Goal: Task Accomplishment & Management: Use online tool/utility

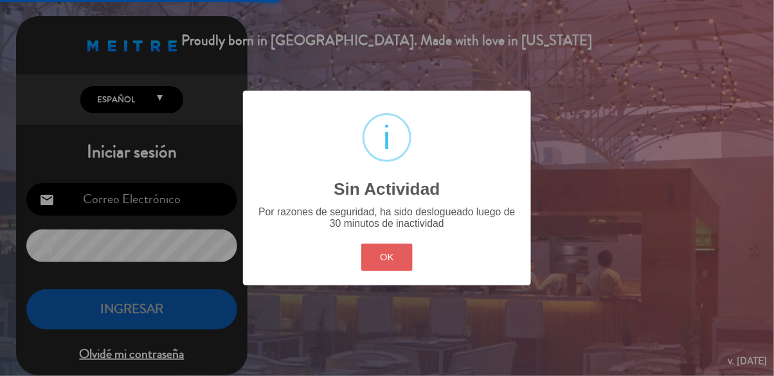
click at [375, 264] on button "OK" at bounding box center [387, 258] width 52 height 28
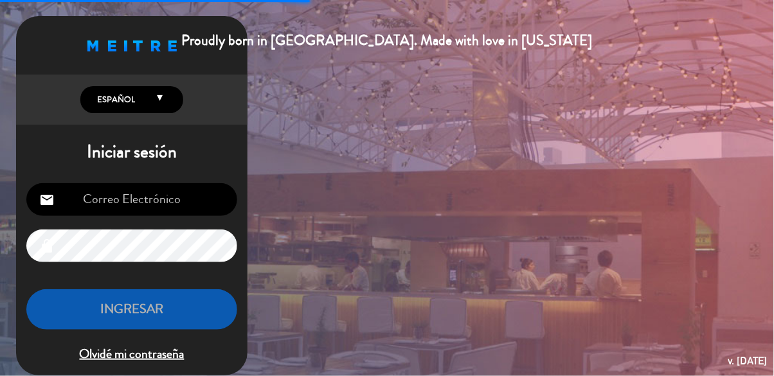
click at [186, 213] on input "email" at bounding box center [131, 199] width 211 height 33
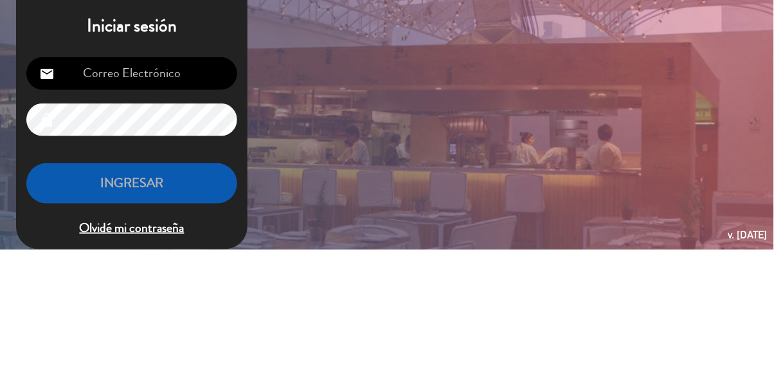
type input "[EMAIL_ADDRESS][DOMAIN_NAME]"
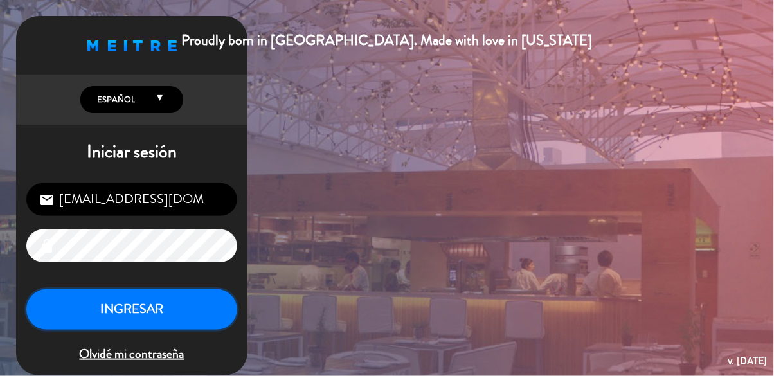
click at [205, 298] on button "INGRESAR" at bounding box center [131, 309] width 211 height 40
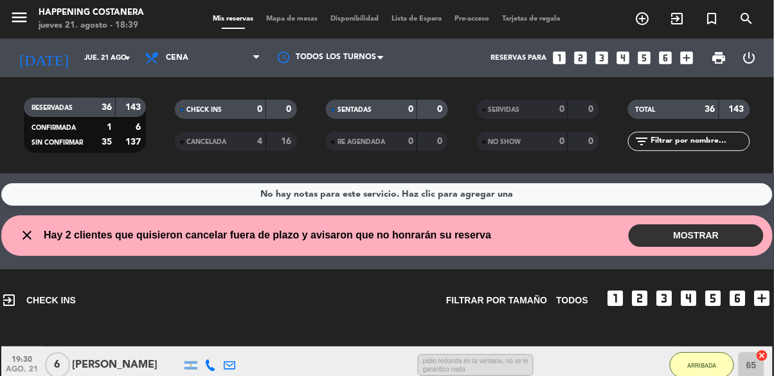
click at [707, 245] on button "MOSTRAR" at bounding box center [695, 235] width 135 height 22
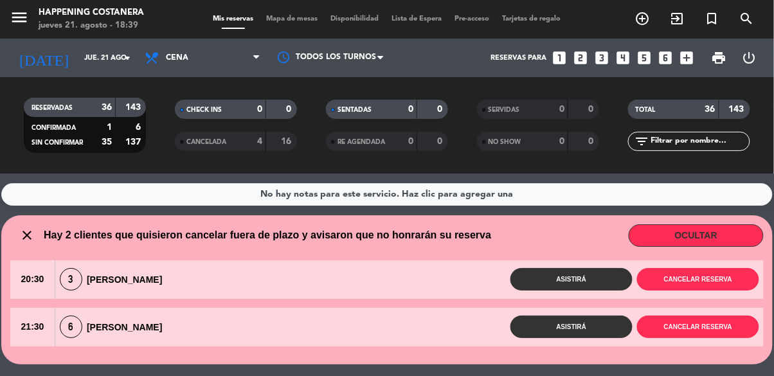
click at [287, 25] on div "Mis reservas Mapa de mesas Disponibilidad Lista de Espera Pre-acceso Tarjetas d…" at bounding box center [387, 19] width 360 height 12
click at [303, 16] on span "Mapa de mesas" at bounding box center [292, 18] width 64 height 7
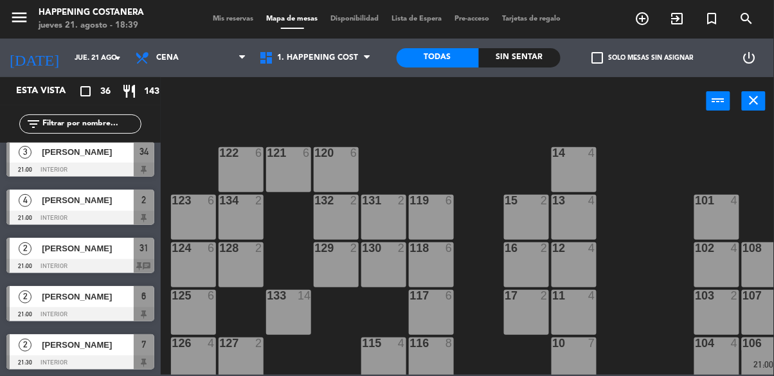
scroll to position [730, 0]
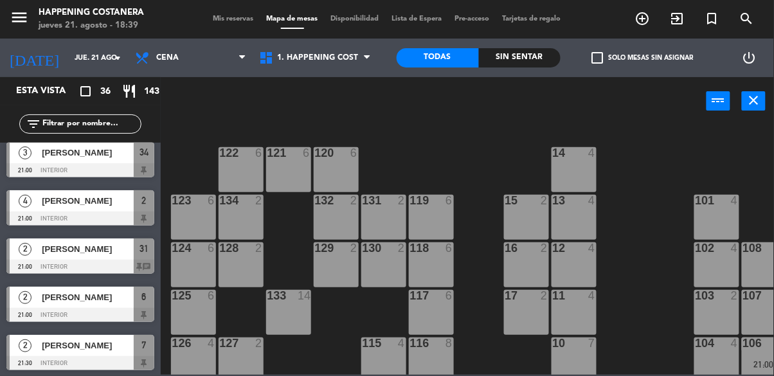
click at [87, 257] on div "[PERSON_NAME]" at bounding box center [86, 248] width 93 height 21
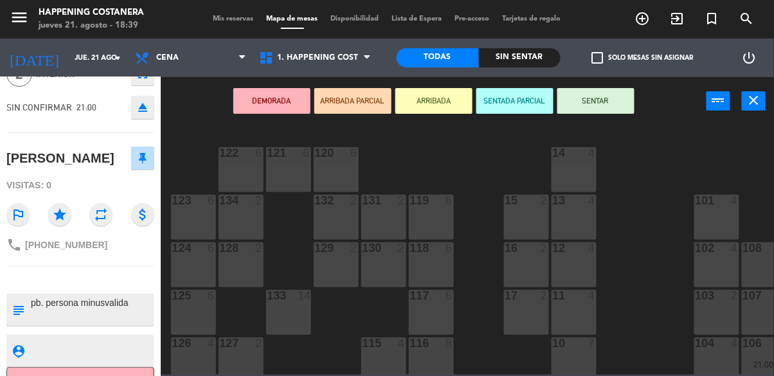
scroll to position [94, 0]
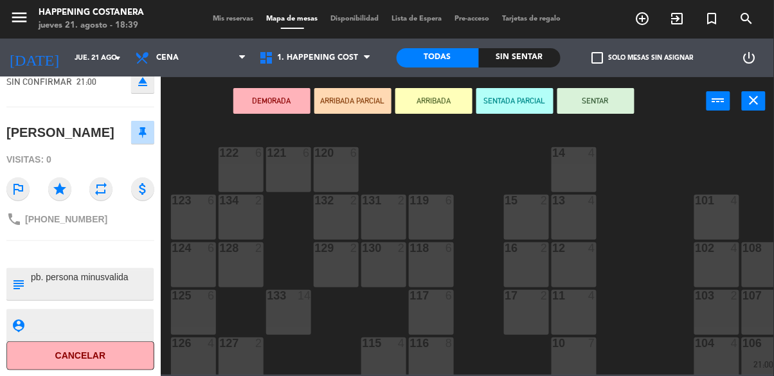
click at [646, 271] on div "69 2 122 6 121 6 120 6 14 4 CAVA 22 101 4 94 2 70 2 123 6 131 2 134 2 132 2 13 …" at bounding box center [470, 249] width 605 height 251
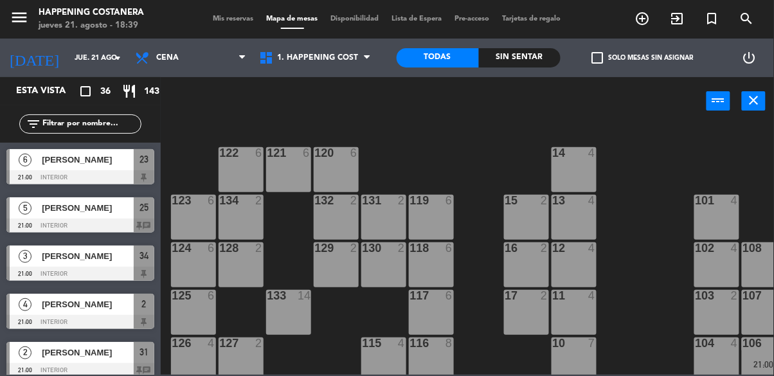
scroll to position [628, 0]
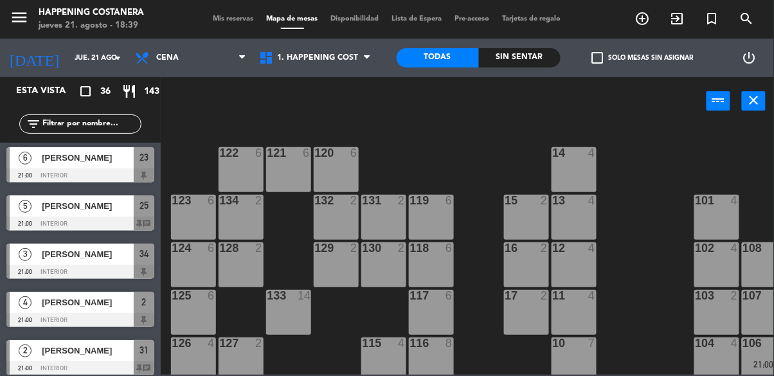
click at [112, 206] on span "[PERSON_NAME]" at bounding box center [88, 205] width 92 height 13
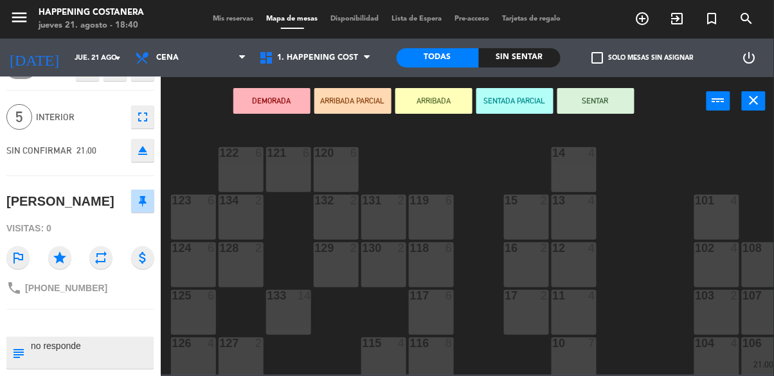
scroll to position [24, 0]
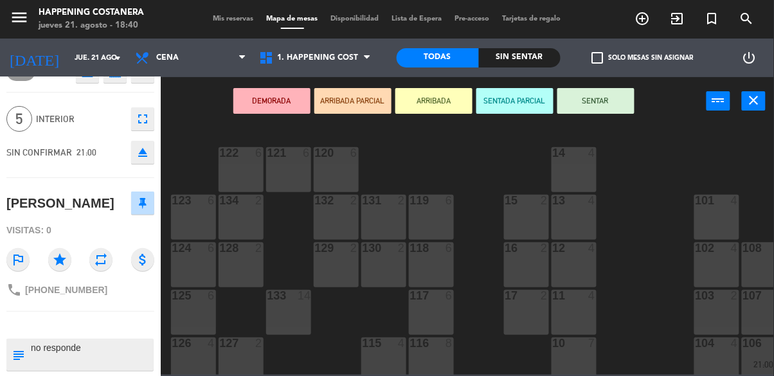
click at [653, 270] on div "69 2 122 6 121 6 120 6 14 4 CAVA 22 101 4 94 2 70 2 123 6 131 2 134 2 132 2 13 …" at bounding box center [470, 249] width 605 height 251
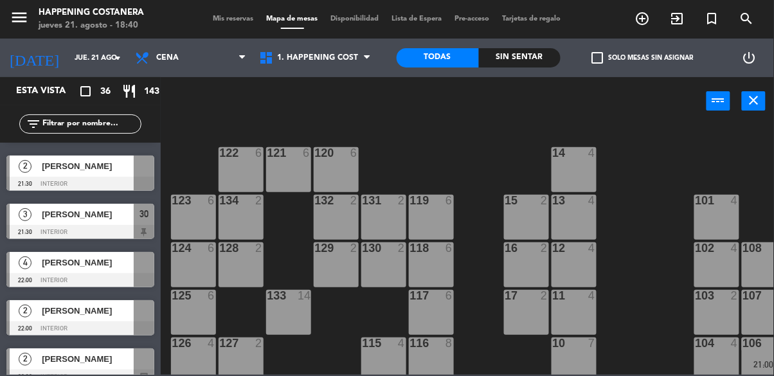
scroll to position [1293, 0]
